Goal: Task Accomplishment & Management: Manage account settings

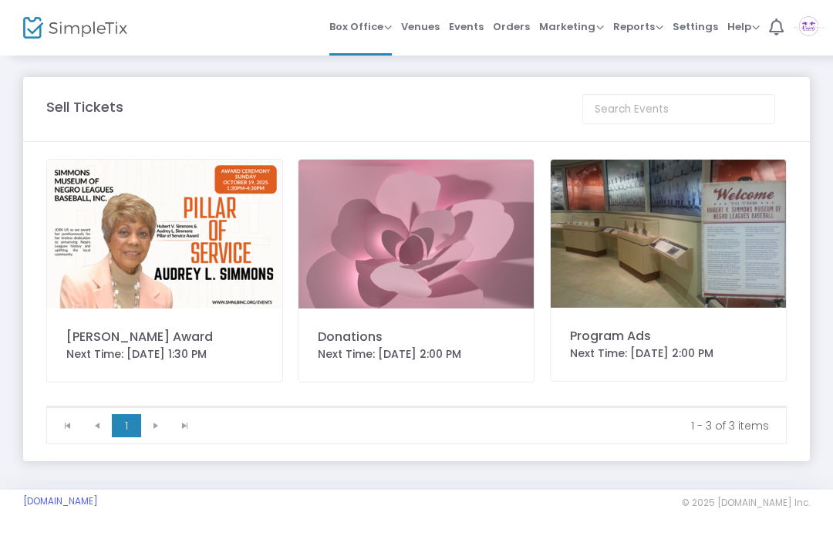
click at [805, 30] on img at bounding box center [809, 28] width 32 height 28
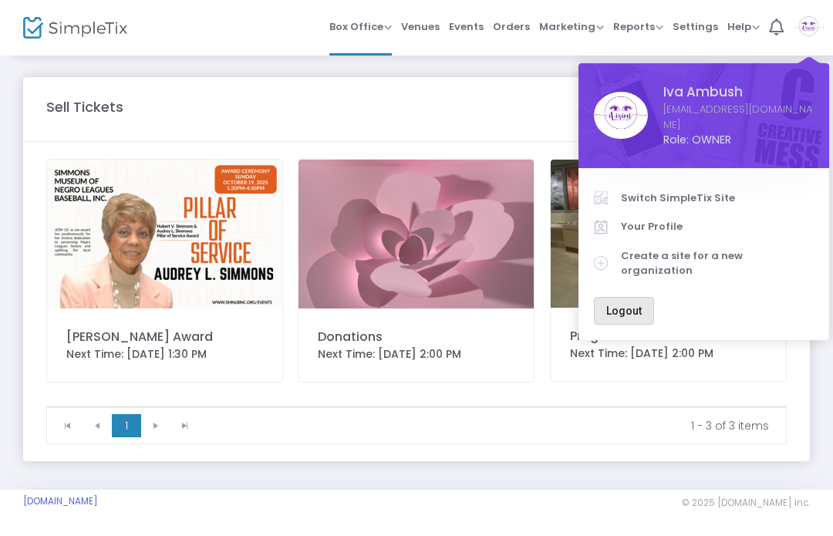
click at [631, 305] on span "Logout" at bounding box center [623, 311] width 35 height 12
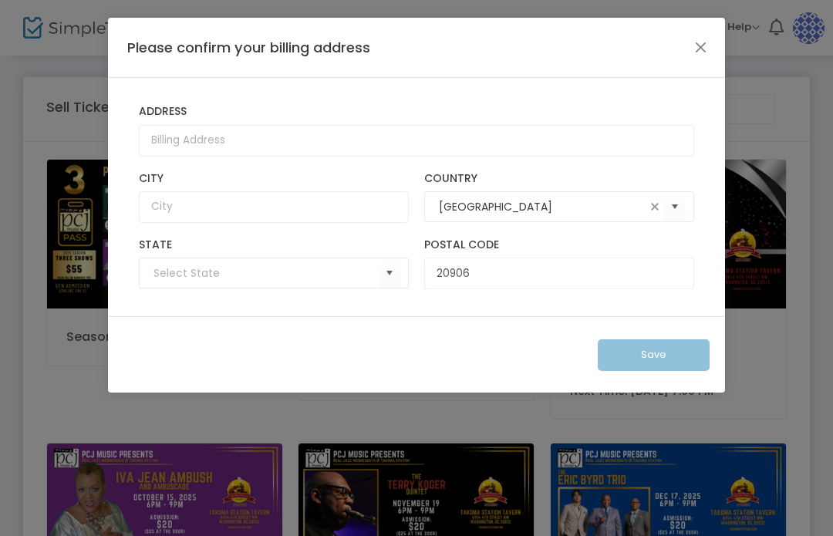
click at [707, 37] on button "Close" at bounding box center [701, 47] width 20 height 20
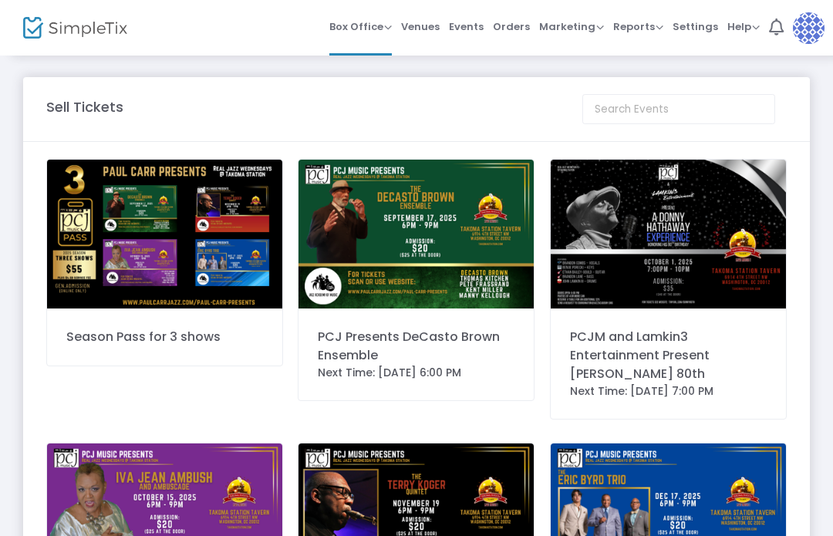
click at [484, 16] on span "Events" at bounding box center [466, 26] width 35 height 39
